Goal: Task Accomplishment & Management: Use online tool/utility

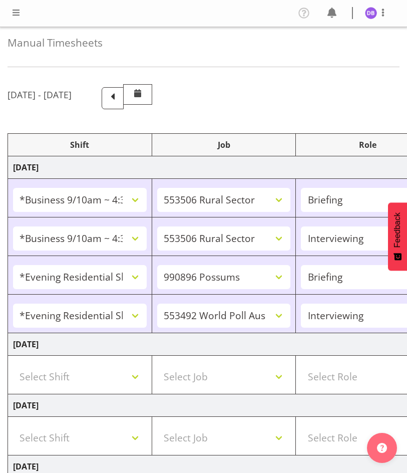
select select "26078"
select select "10587"
select select "26078"
select select "10587"
select select "47"
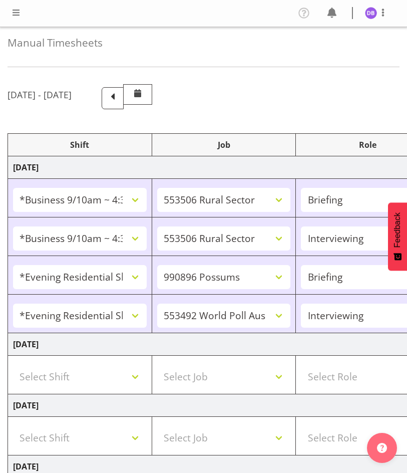
select select "48116"
select select "10633"
select select "48116"
select select "10499"
select select "47"
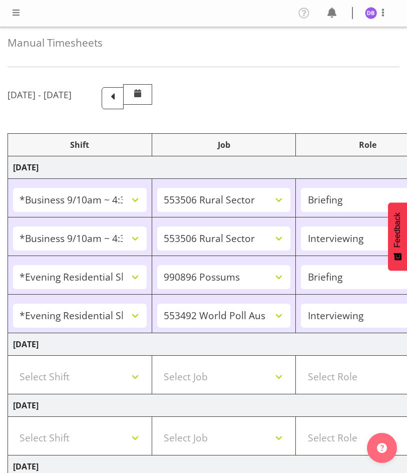
select select "26078"
select select "10587"
select select "47"
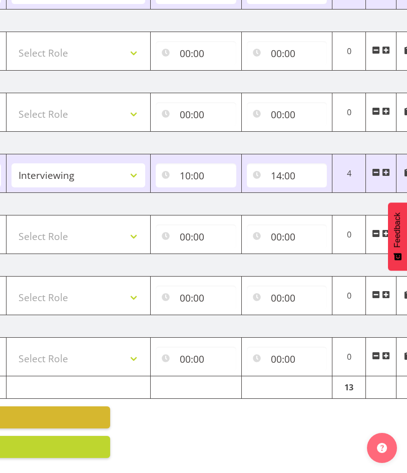
scroll to position [0, 292]
